Goal: Task Accomplishment & Management: Manage account settings

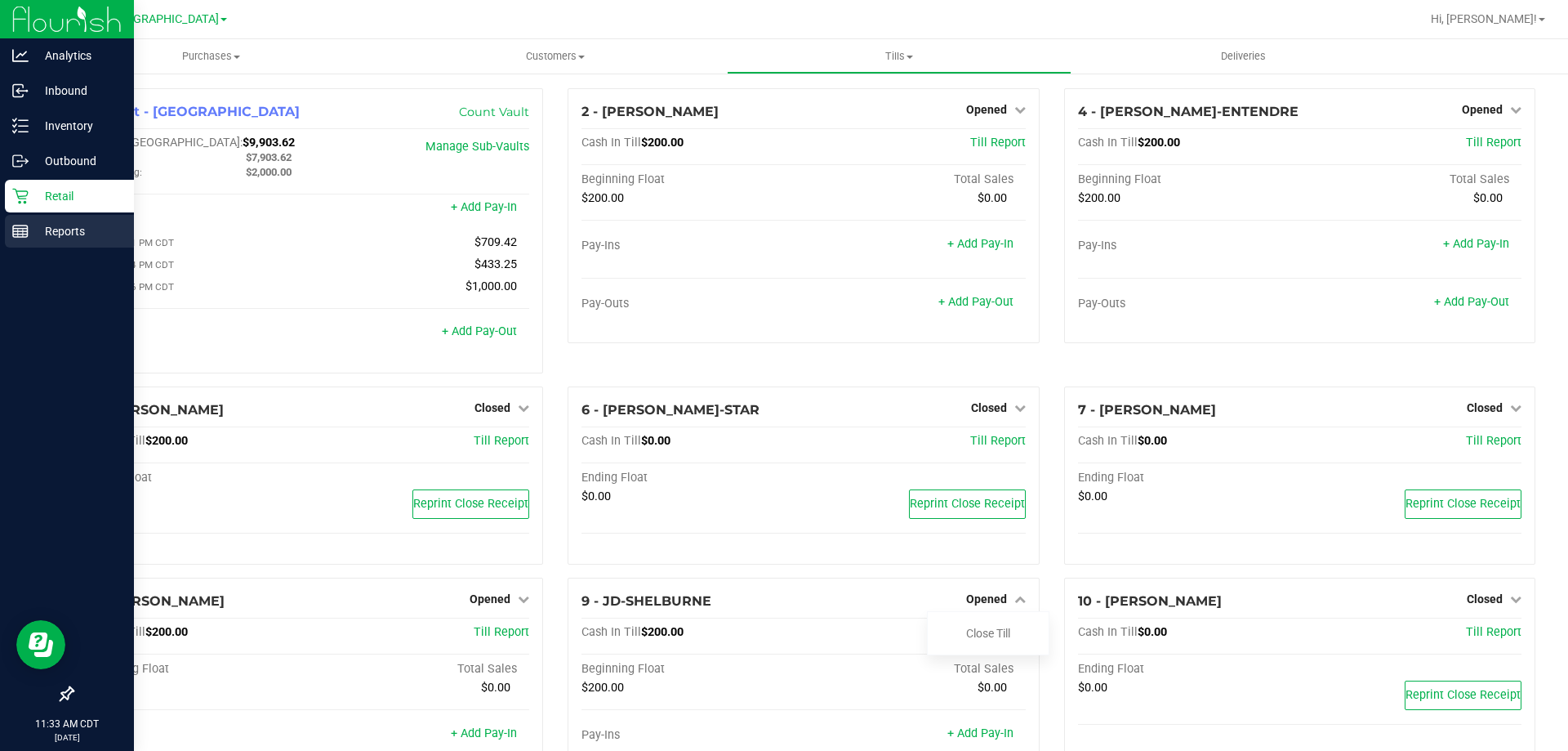
click at [63, 224] on p "Reports" at bounding box center [77, 232] width 98 height 20
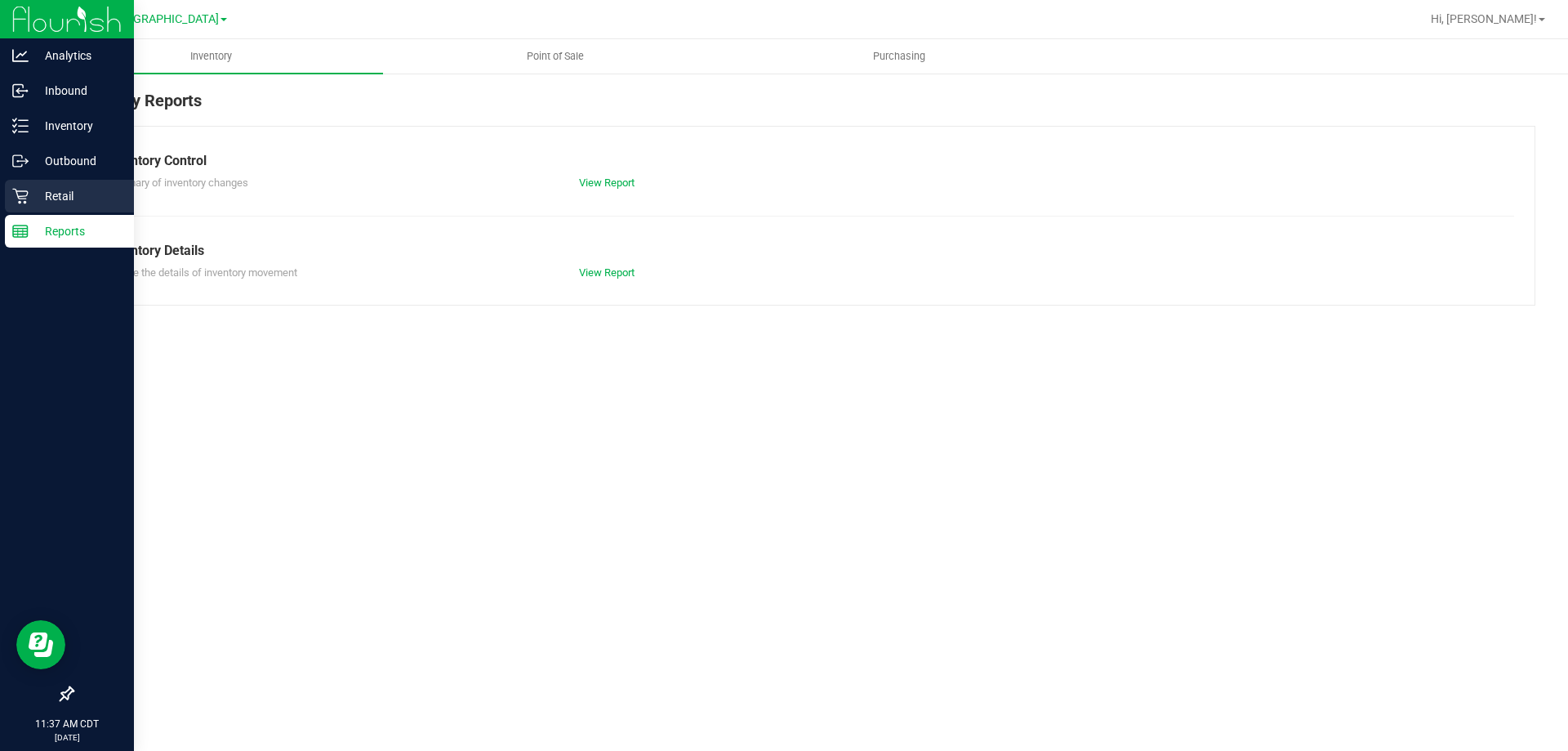
click at [91, 194] on p "Retail" at bounding box center [77, 196] width 98 height 20
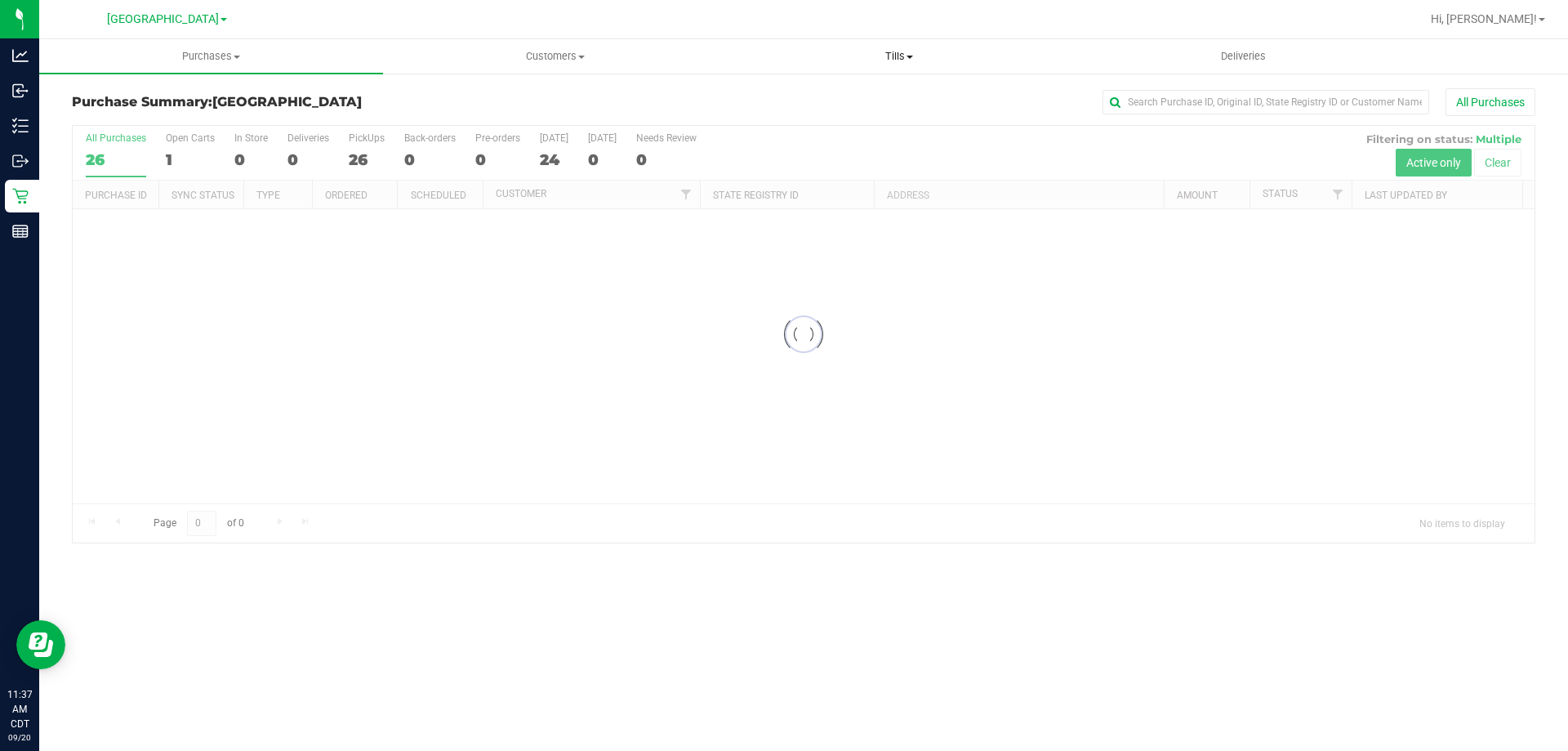
click at [892, 63] on uib-tab-heading "Tills Manage tills Reconcile e-payments" at bounding box center [898, 57] width 342 height 33
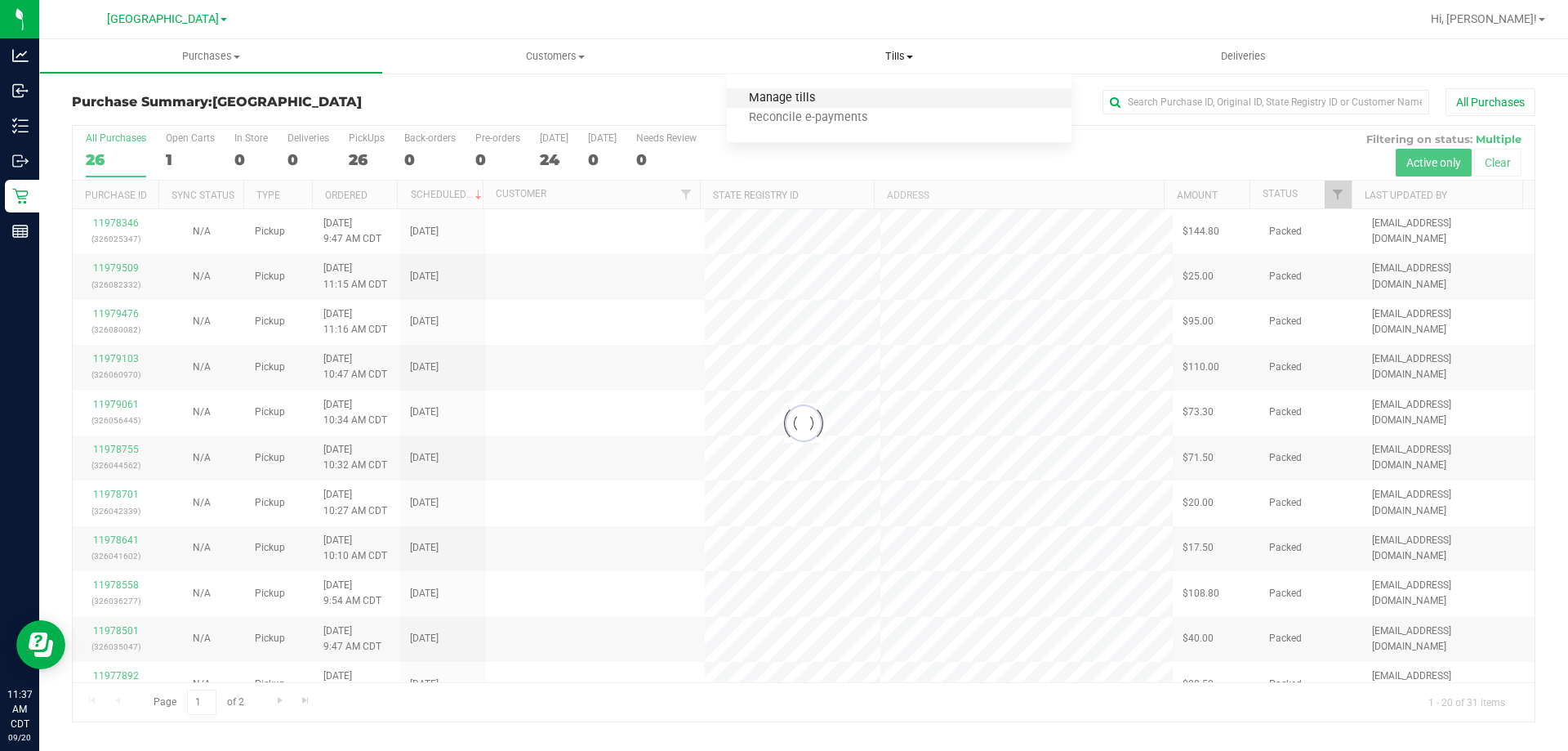
click at [795, 102] on span "Manage tills" at bounding box center [782, 98] width 110 height 14
